Goal: Browse casually

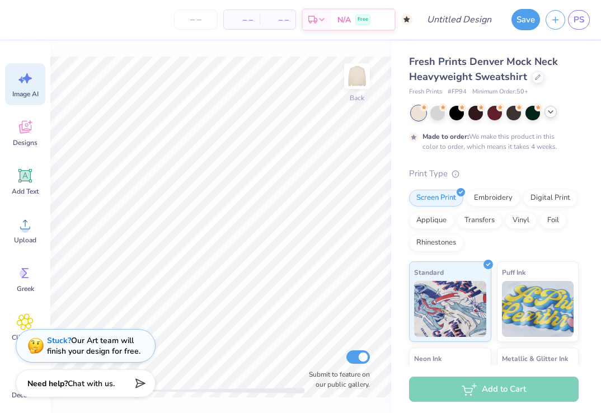
click at [553, 116] on div at bounding box center [551, 112] width 12 height 12
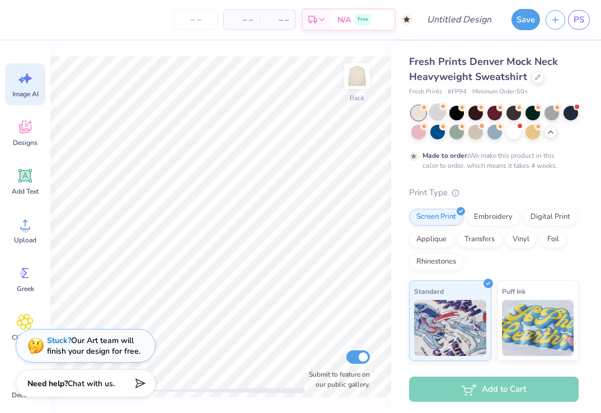
click at [437, 111] on div at bounding box center [438, 112] width 15 height 15
click at [463, 113] on div at bounding box center [457, 112] width 15 height 15
click at [479, 114] on div at bounding box center [476, 112] width 15 height 15
click at [493, 114] on div at bounding box center [495, 112] width 15 height 15
click at [512, 115] on div at bounding box center [514, 112] width 15 height 15
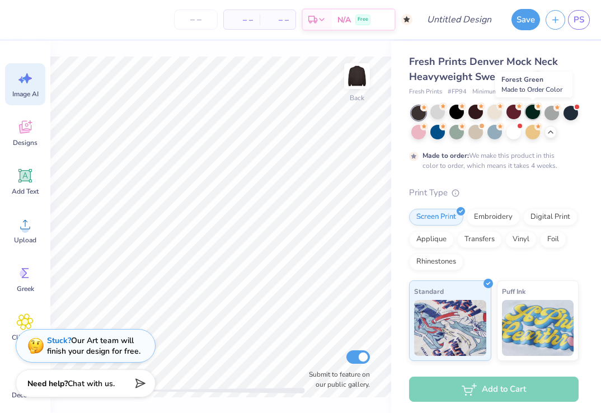
click at [539, 115] on div at bounding box center [533, 112] width 15 height 15
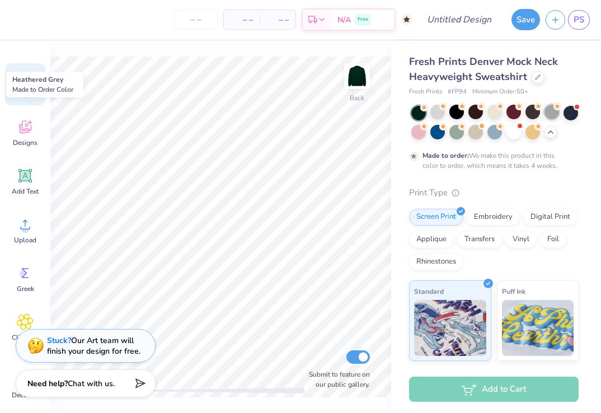
click at [557, 117] on div at bounding box center [552, 112] width 15 height 15
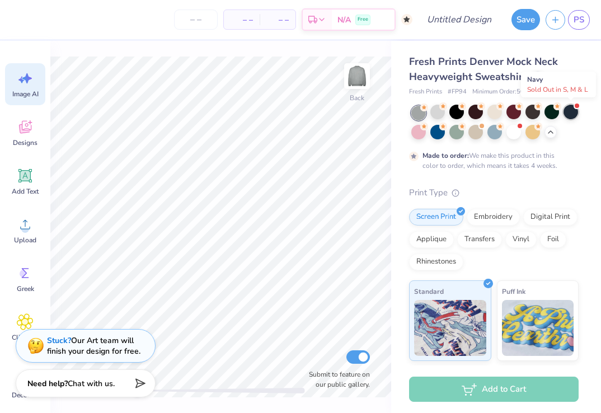
click at [571, 116] on div at bounding box center [571, 112] width 15 height 15
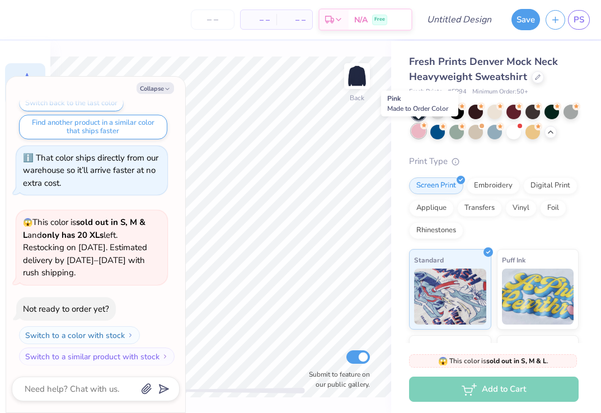
click at [419, 129] on div at bounding box center [419, 131] width 15 height 15
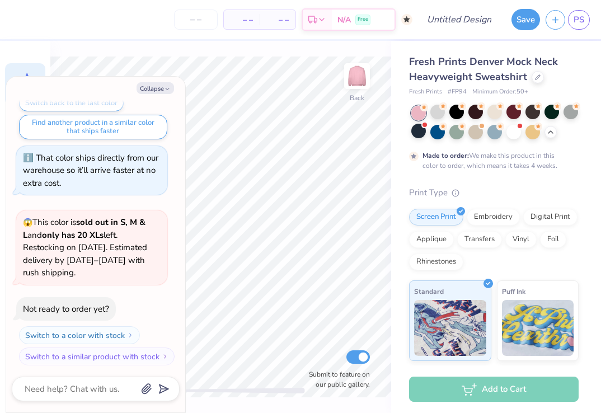
scroll to position [179, 0]
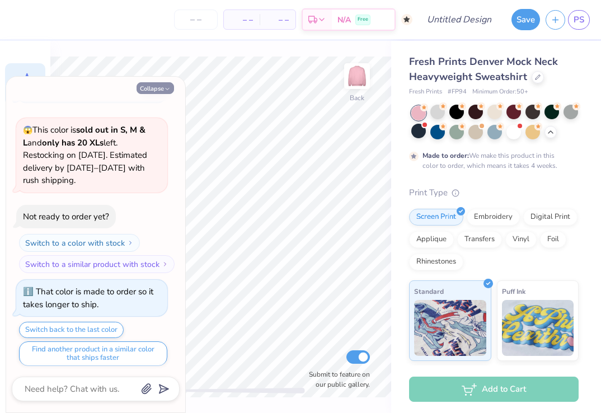
click at [166, 91] on icon "button" at bounding box center [167, 89] width 7 height 7
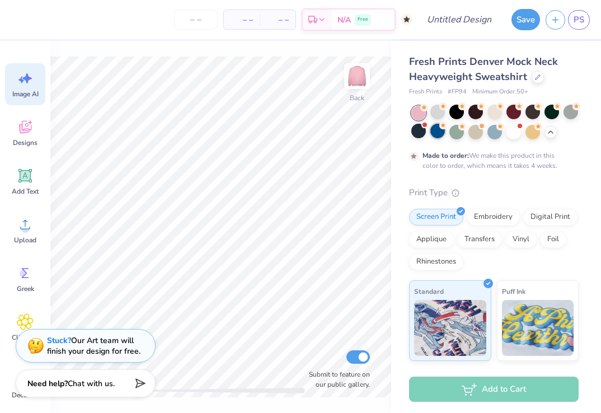
click at [438, 133] on div at bounding box center [438, 131] width 15 height 15
click at [455, 132] on div at bounding box center [457, 131] width 15 height 15
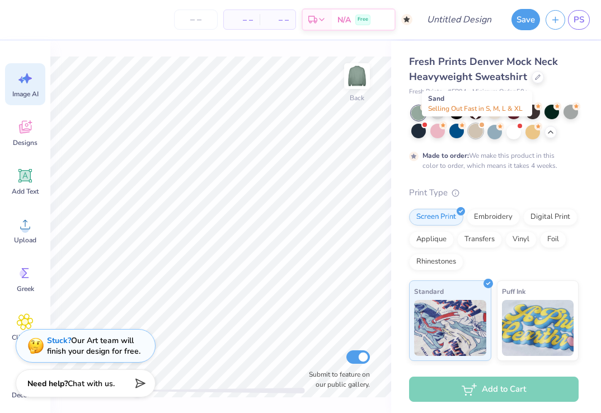
click at [479, 130] on div at bounding box center [476, 131] width 15 height 15
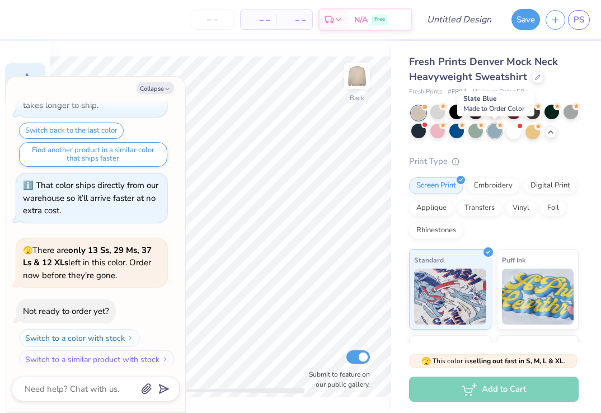
click at [495, 132] on div at bounding box center [495, 131] width 15 height 15
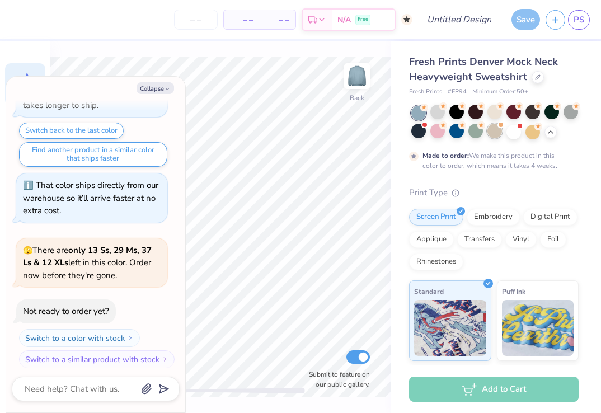
scroll to position [470, 0]
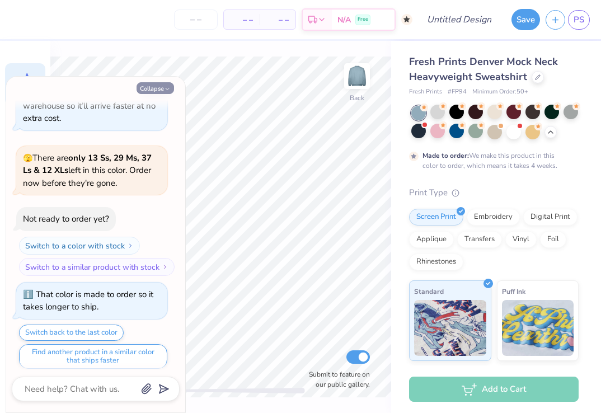
click at [166, 92] on icon "button" at bounding box center [167, 89] width 7 height 7
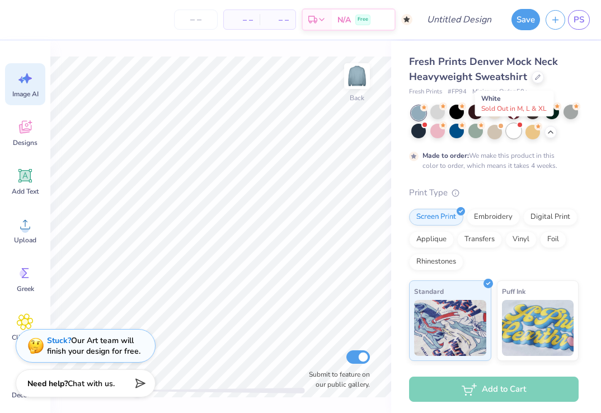
click at [513, 132] on div at bounding box center [514, 131] width 15 height 15
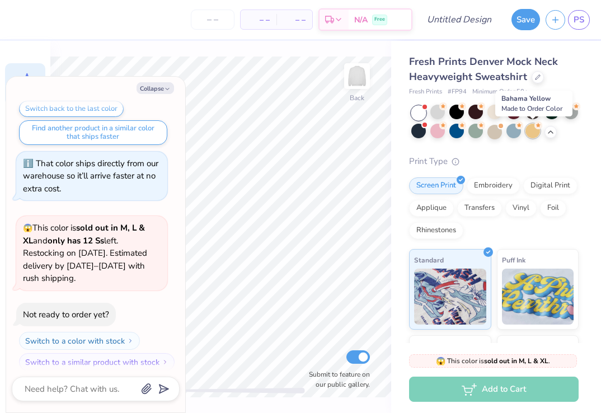
click at [535, 131] on div at bounding box center [533, 131] width 15 height 15
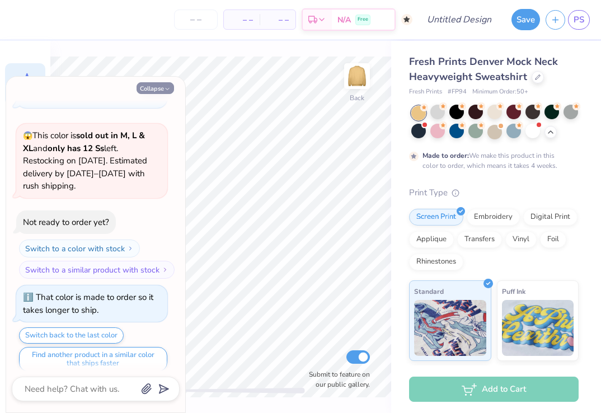
click at [170, 88] on icon "button" at bounding box center [167, 89] width 7 height 7
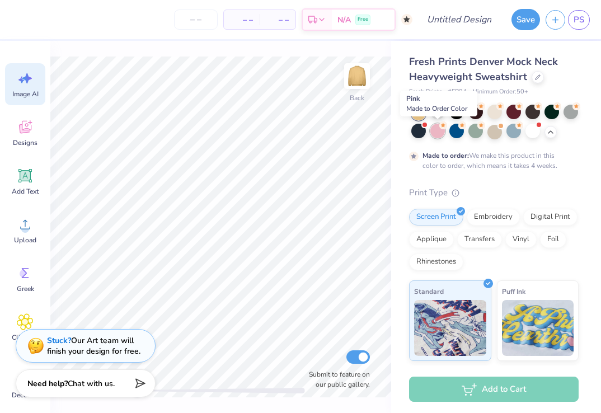
click at [435, 134] on div at bounding box center [438, 131] width 15 height 15
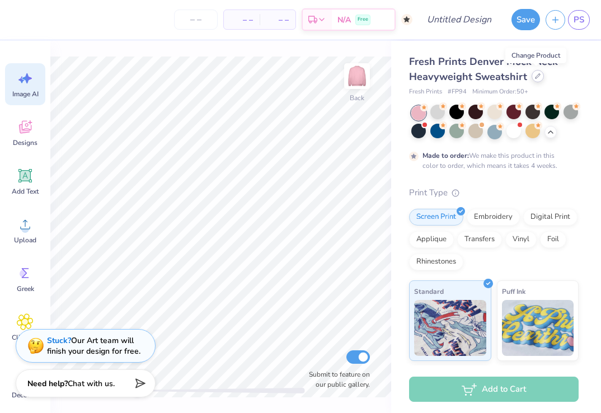
click at [532, 77] on div at bounding box center [538, 76] width 12 height 12
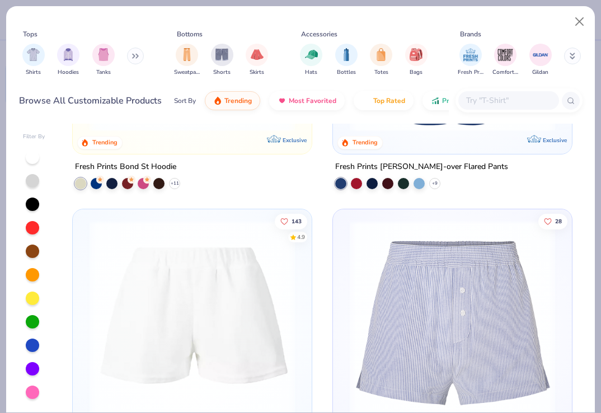
scroll to position [5515, 0]
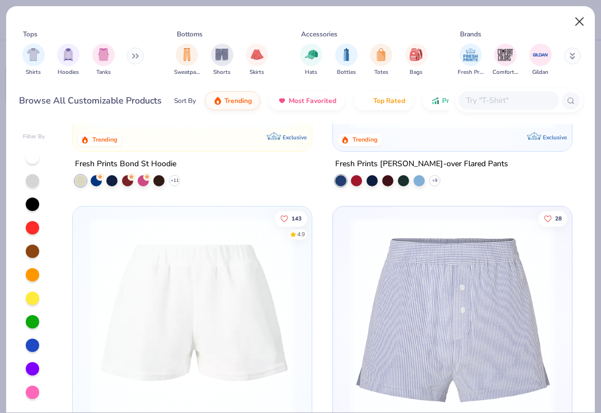
click at [578, 16] on button "Close" at bounding box center [579, 21] width 21 height 21
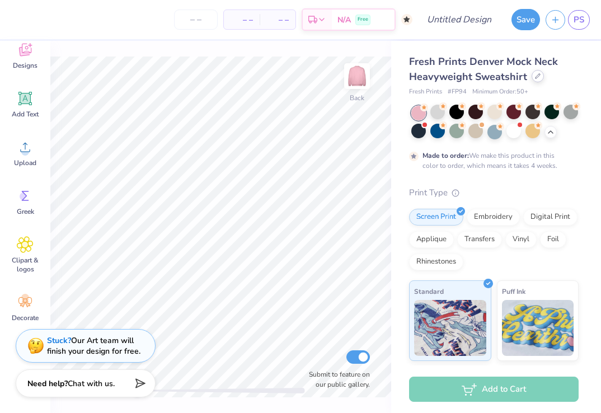
click at [532, 74] on div at bounding box center [538, 76] width 12 height 12
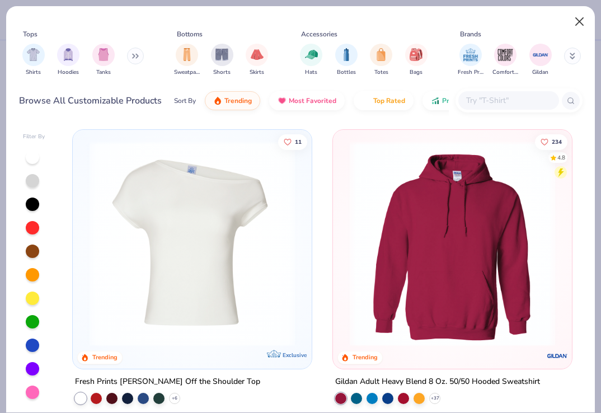
click at [580, 22] on button "Close" at bounding box center [579, 21] width 21 height 21
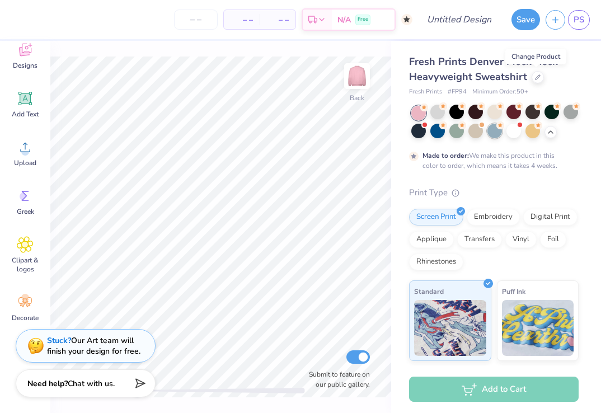
click at [499, 132] on div at bounding box center [495, 131] width 15 height 15
click at [475, 129] on div at bounding box center [476, 131] width 15 height 15
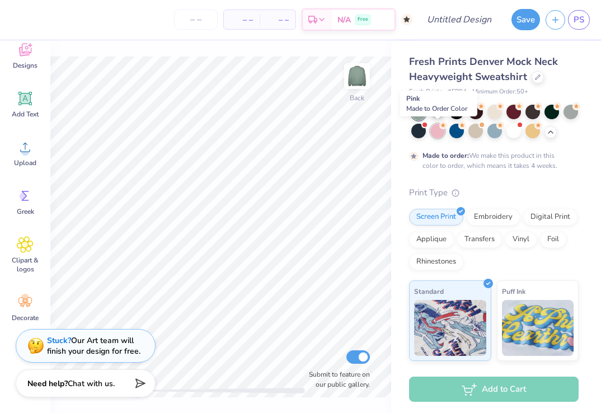
click at [438, 133] on div at bounding box center [438, 131] width 15 height 15
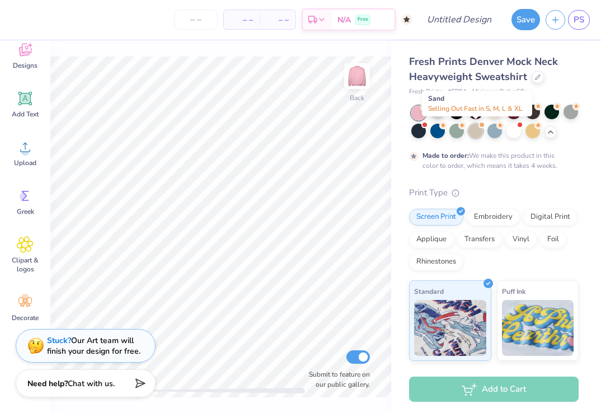
click at [477, 132] on div at bounding box center [476, 131] width 15 height 15
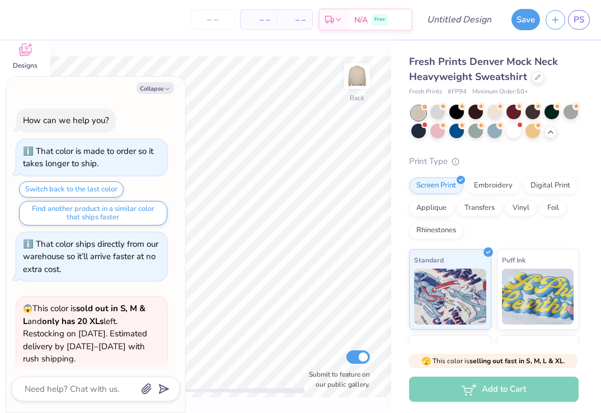
scroll to position [986, 0]
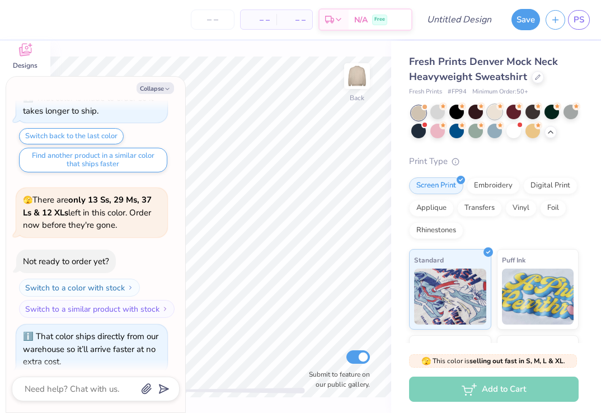
click at [497, 113] on div at bounding box center [495, 112] width 15 height 15
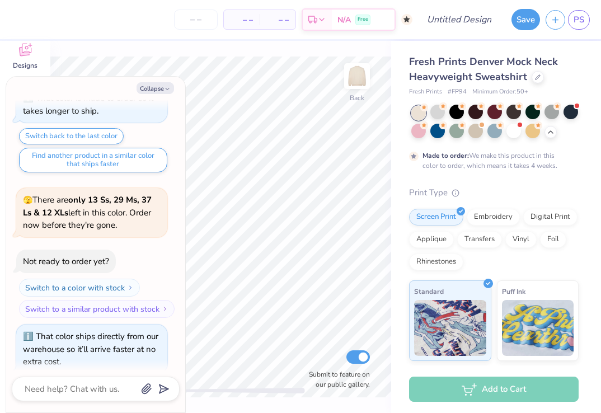
scroll to position [1079, 0]
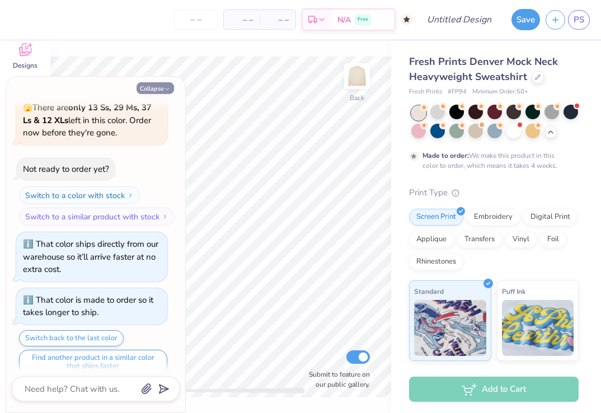
click at [161, 91] on button "Collapse" at bounding box center [156, 88] width 38 height 12
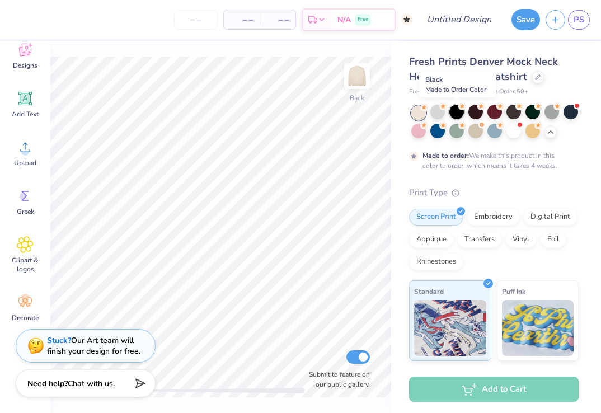
click at [457, 115] on div at bounding box center [457, 112] width 15 height 15
click at [455, 111] on div at bounding box center [457, 112] width 15 height 15
click at [571, 111] on div at bounding box center [571, 112] width 15 height 15
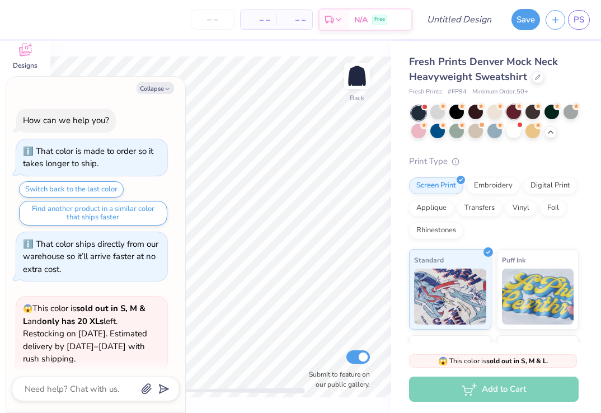
scroll to position [1302, 0]
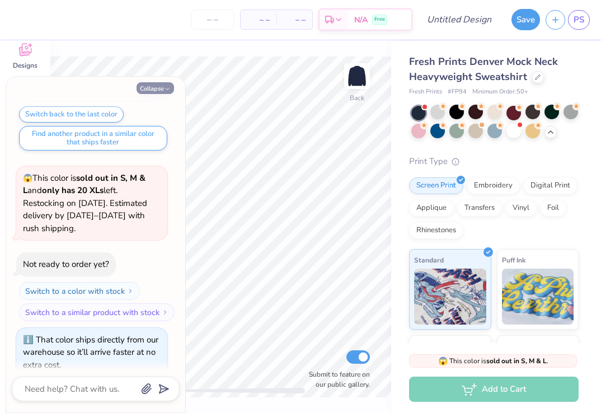
click at [163, 87] on button "Collapse" at bounding box center [156, 88] width 38 height 12
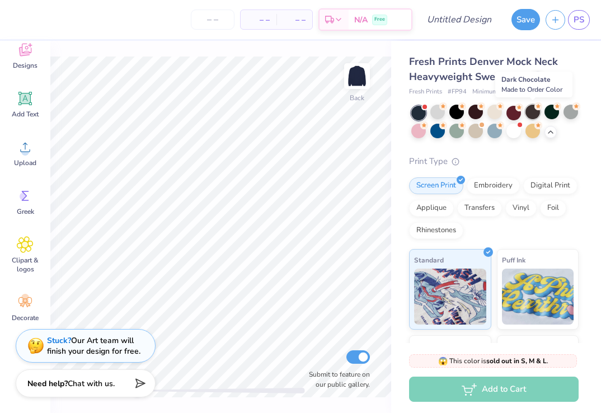
click at [528, 111] on div at bounding box center [533, 112] width 15 height 15
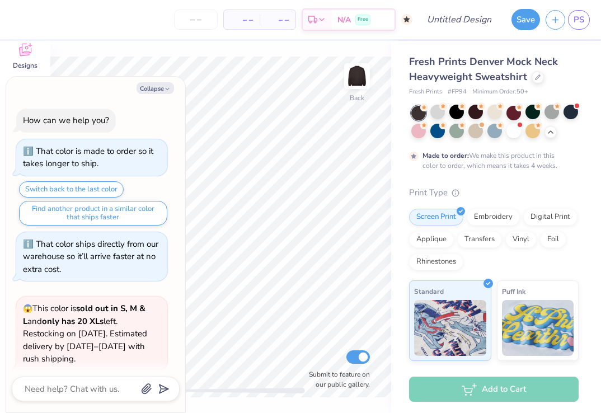
scroll to position [1395, 0]
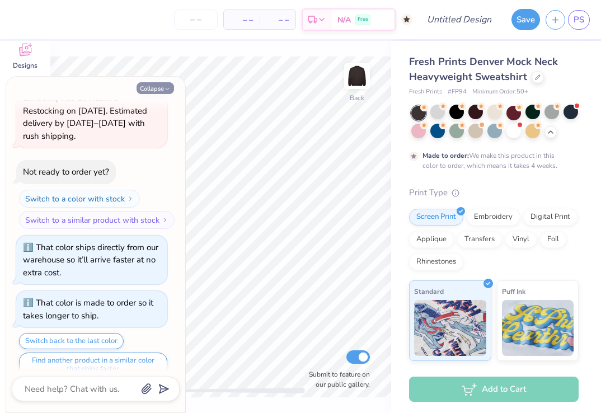
click at [167, 87] on icon "button" at bounding box center [167, 89] width 7 height 7
type textarea "x"
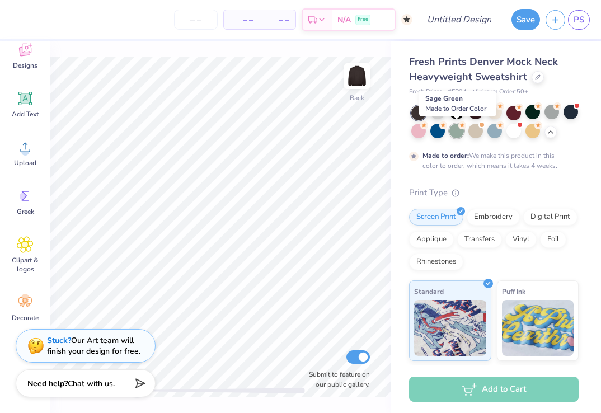
click at [460, 132] on div at bounding box center [457, 131] width 15 height 15
